Goal: Use online tool/utility: Utilize a website feature to perform a specific function

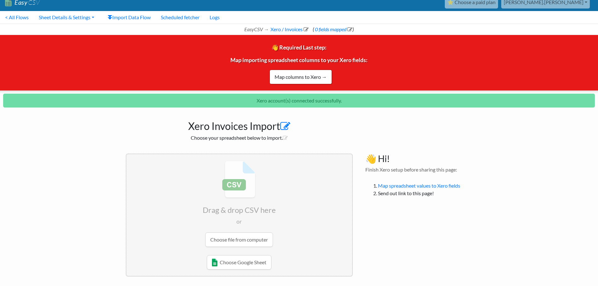
scroll to position [9, 0]
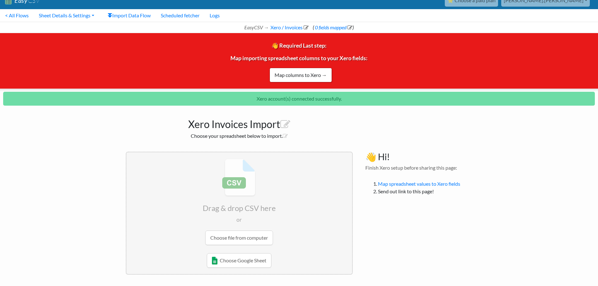
click at [251, 235] on input "file" at bounding box center [239, 201] width 226 height 99
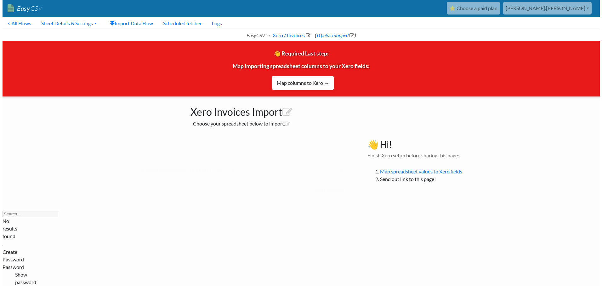
scroll to position [0, 0]
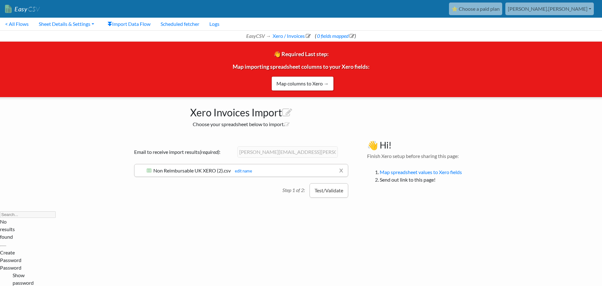
click at [335, 194] on button "Test/Validate" at bounding box center [329, 190] width 39 height 14
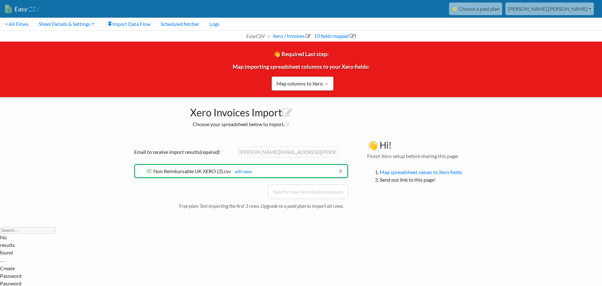
click at [558, 154] on body "Easy CSV ⭐ Choose a paid plan michael.meredith Argentaglobal All Flows All CSV …" at bounding box center [301, 116] width 602 height 232
click at [323, 79] on link "Map columns to Xero →" at bounding box center [303, 83] width 62 height 14
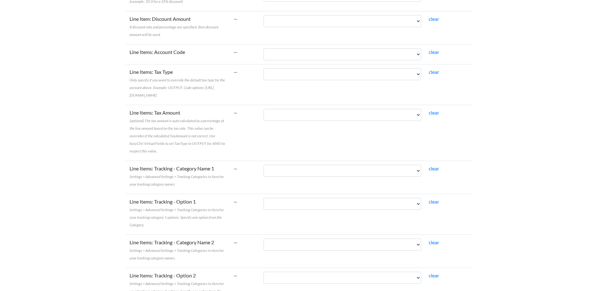
scroll to position [685, 0]
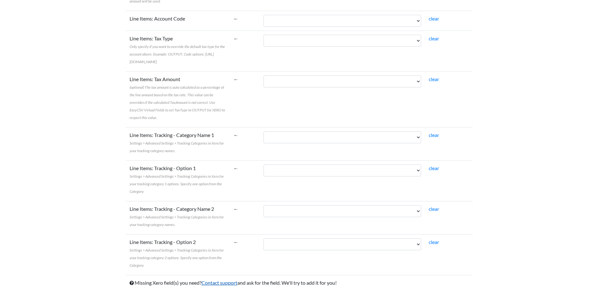
click at [234, 279] on link "Contact support" at bounding box center [219, 282] width 36 height 6
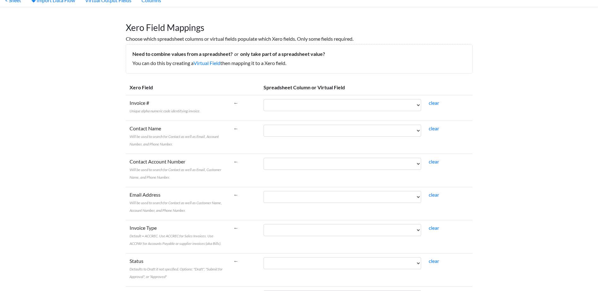
scroll to position [0, 0]
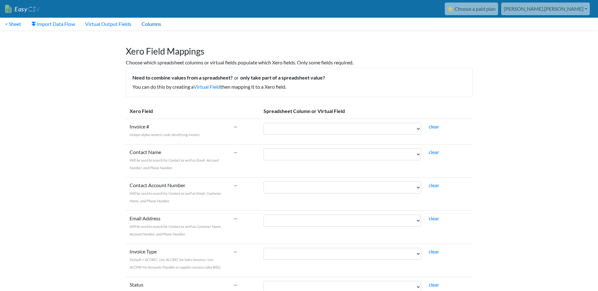
click at [157, 24] on link "Columns" at bounding box center [151, 24] width 30 height 13
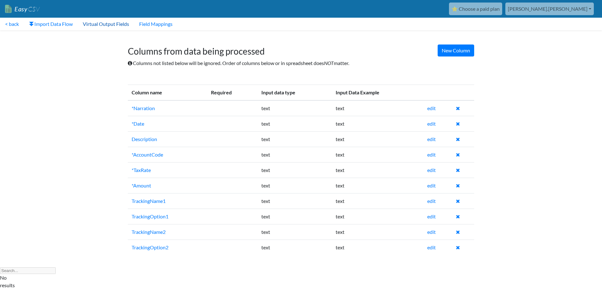
click at [100, 25] on link "Virtual Output Fields" at bounding box center [106, 24] width 56 height 13
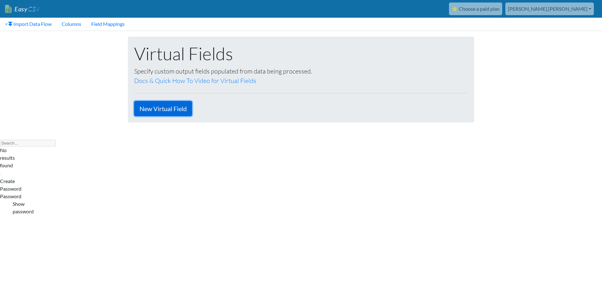
click at [167, 110] on link "New Virtual Field" at bounding box center [163, 108] width 58 height 15
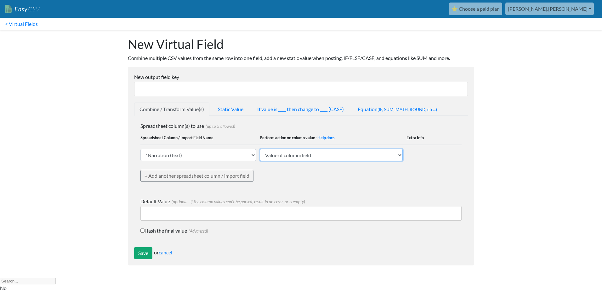
click at [294, 152] on select "Value of column/field Upcase Downcase Sentence case (first letter is capitalize…" at bounding box center [331, 155] width 143 height 12
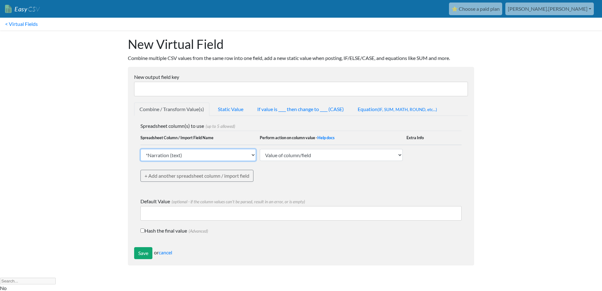
click at [244, 157] on select "*Narration (text) *Date (text) Description (text) *AccountCode (text) *TaxRate …" at bounding box center [199, 155] width 116 height 12
click at [400, 197] on div "Spreadsheet column(s) to use (up to 5 allowed) Spreadsheet Column / Import Fiel…" at bounding box center [301, 181] width 334 height 131
click at [35, 24] on link "< Virtual Fields" at bounding box center [21, 24] width 43 height 13
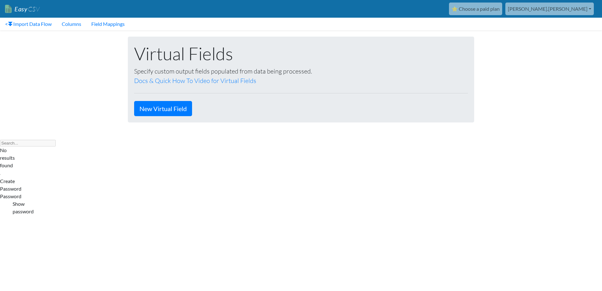
click at [35, 24] on link "< Import Data Flow" at bounding box center [28, 24] width 57 height 13
